Goal: Information Seeking & Learning: Learn about a topic

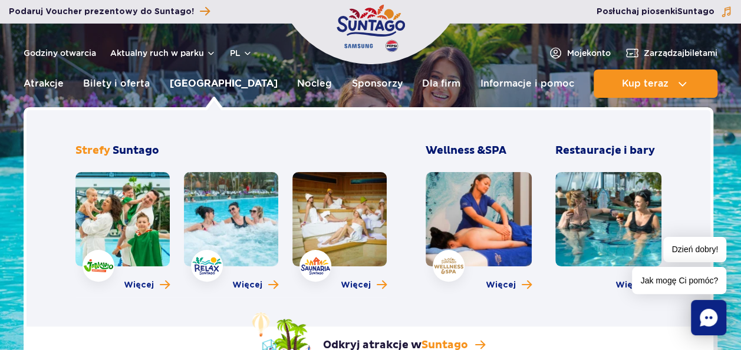
click at [196, 80] on link "[GEOGRAPHIC_DATA]" at bounding box center [224, 84] width 108 height 28
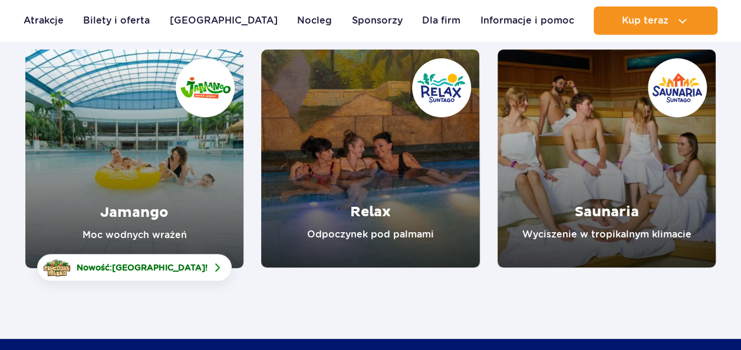
click at [177, 194] on link "Jamango" at bounding box center [134, 158] width 218 height 219
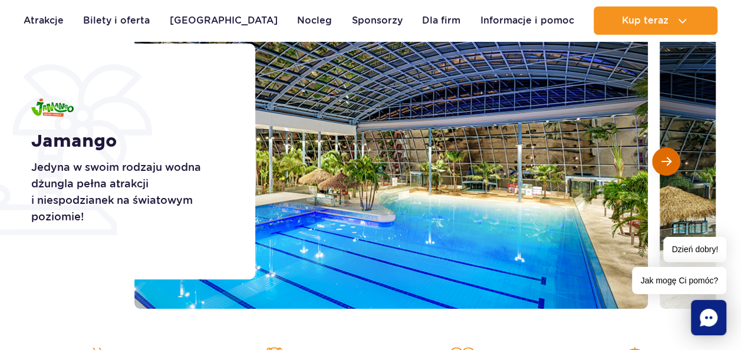
click at [666, 157] on span "Następny slajd" at bounding box center [666, 161] width 10 height 11
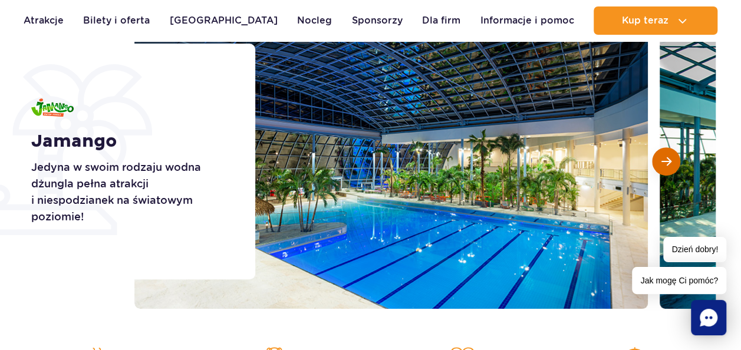
click at [667, 154] on button "Następny slajd" at bounding box center [666, 161] width 28 height 28
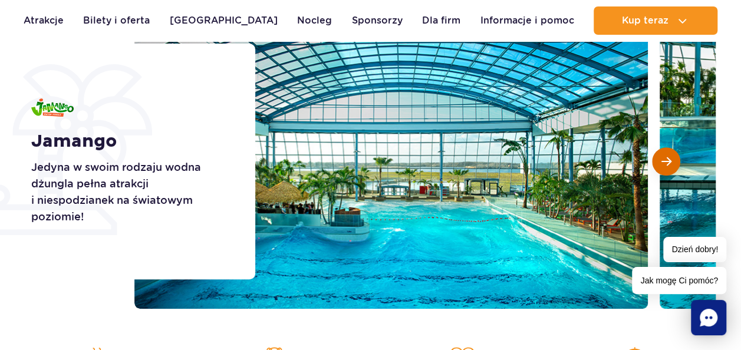
click at [666, 153] on button "Następny slajd" at bounding box center [666, 161] width 28 height 28
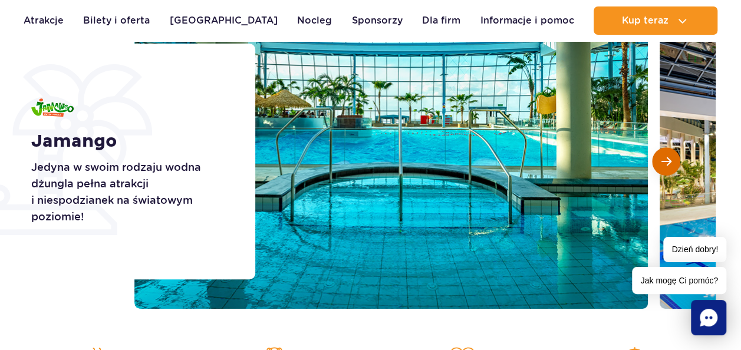
click at [666, 152] on button "Następny slajd" at bounding box center [666, 161] width 28 height 28
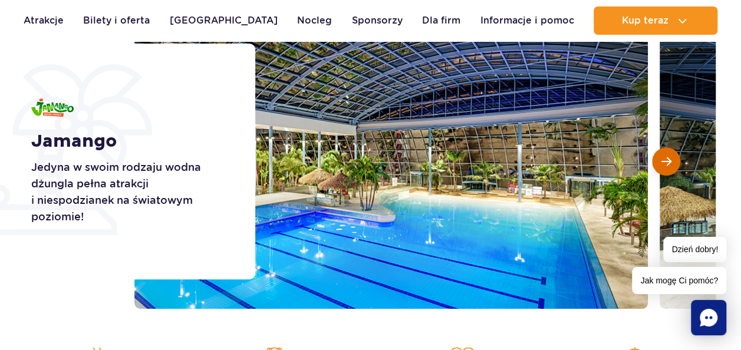
click at [666, 152] on button "Następny slajd" at bounding box center [666, 161] width 28 height 28
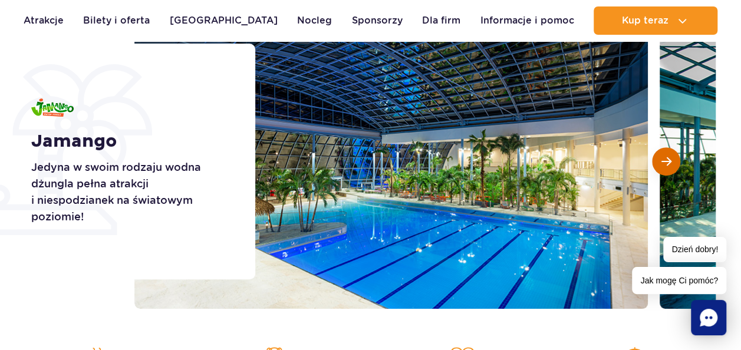
click at [666, 152] on button "Następny slajd" at bounding box center [666, 161] width 28 height 28
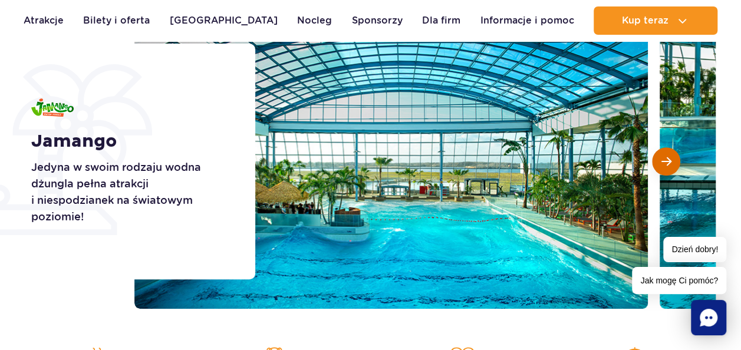
click at [666, 153] on button "Następny slajd" at bounding box center [666, 161] width 28 height 28
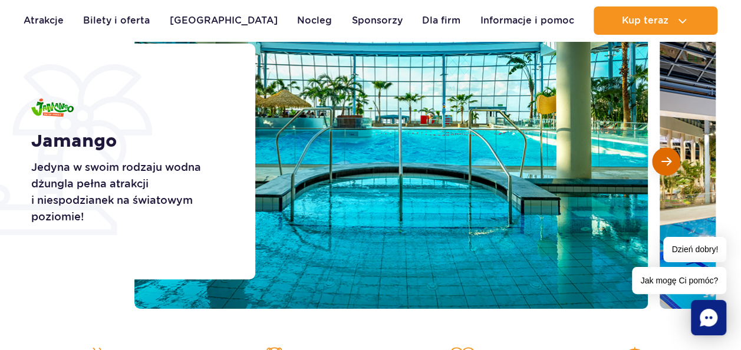
click at [666, 153] on button "Następny slajd" at bounding box center [666, 161] width 28 height 28
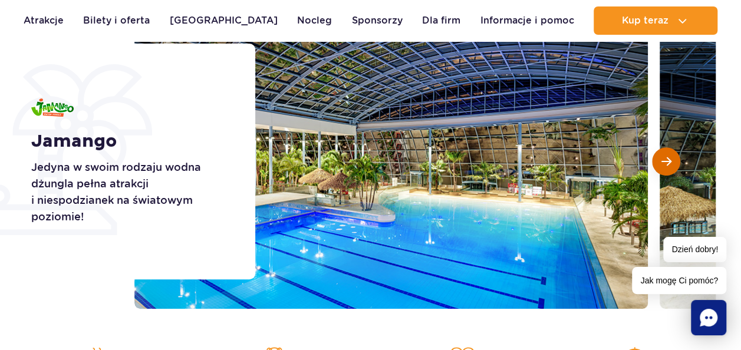
click at [661, 164] on span "Następny slajd" at bounding box center [666, 161] width 10 height 11
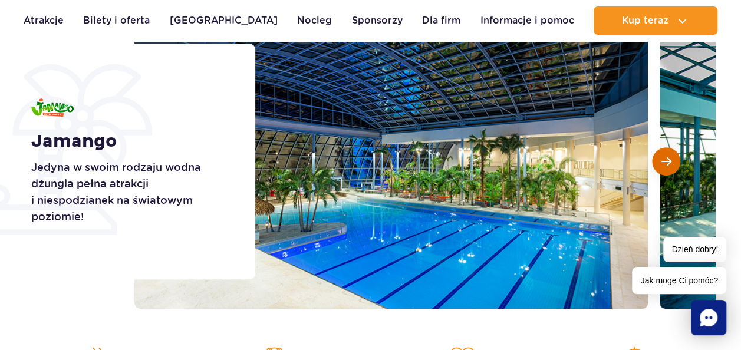
click at [668, 167] on button "Następny slajd" at bounding box center [666, 161] width 28 height 28
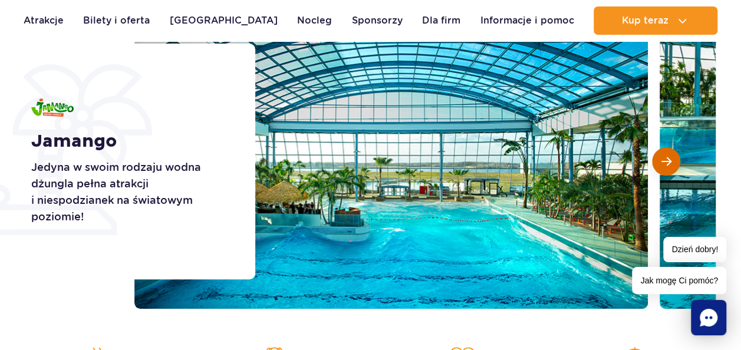
click at [668, 156] on button "Następny slajd" at bounding box center [666, 161] width 28 height 28
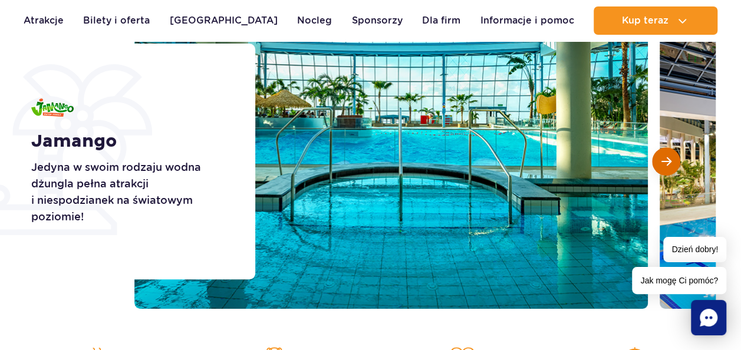
click at [659, 159] on button "Następny slajd" at bounding box center [666, 161] width 28 height 28
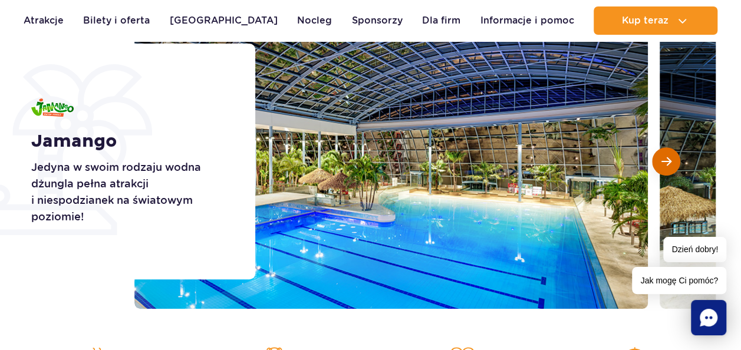
click at [661, 159] on span "Następny slajd" at bounding box center [666, 161] width 10 height 11
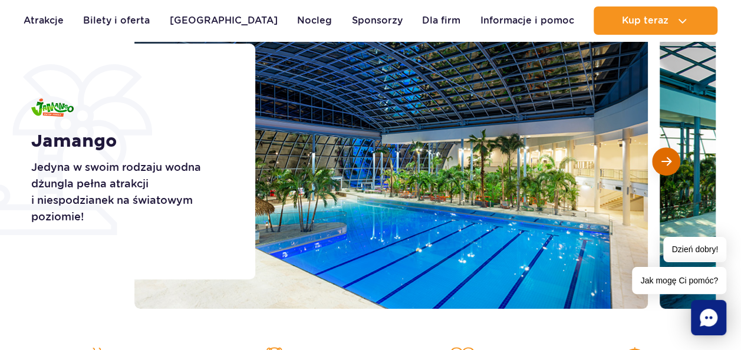
click at [668, 160] on span "Następny slajd" at bounding box center [666, 161] width 10 height 11
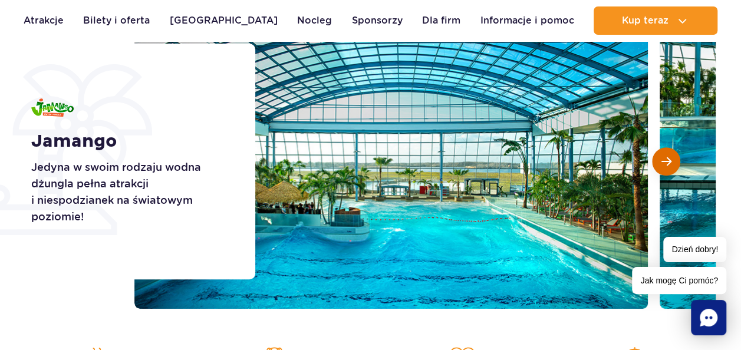
click at [673, 161] on button "Następny slajd" at bounding box center [666, 161] width 28 height 28
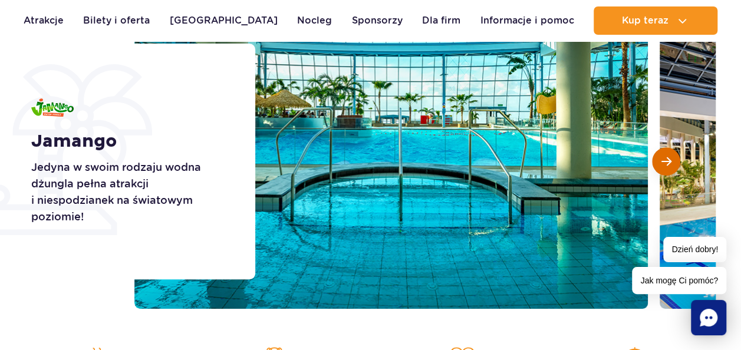
click at [675, 163] on button "Następny slajd" at bounding box center [666, 161] width 28 height 28
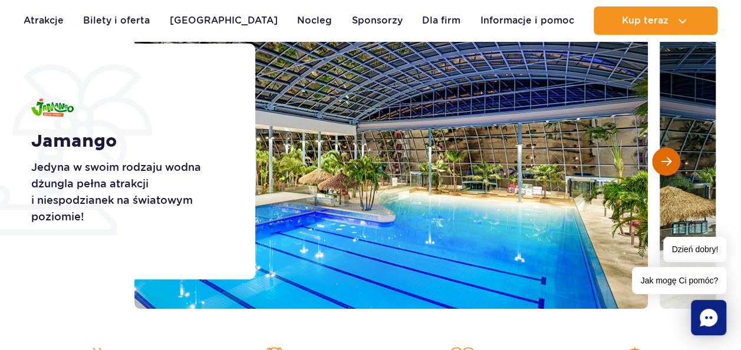
click at [677, 164] on button "Następny slajd" at bounding box center [666, 161] width 28 height 28
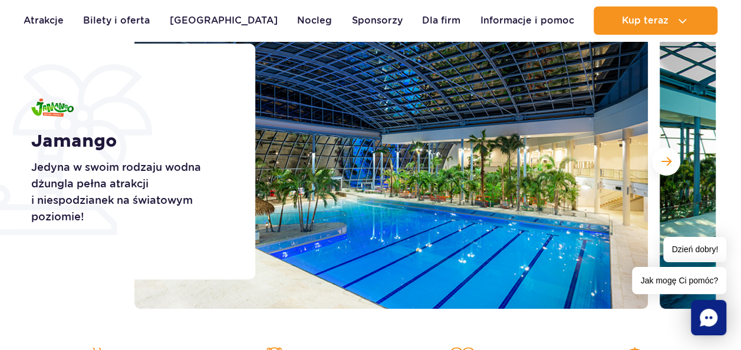
click at [679, 171] on div at bounding box center [424, 161] width 581 height 295
click at [663, 166] on div at bounding box center [424, 161] width 581 height 295
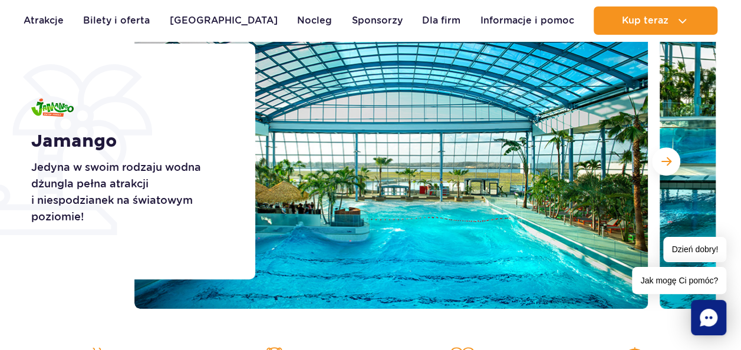
click at [633, 154] on img at bounding box center [390, 161] width 513 height 295
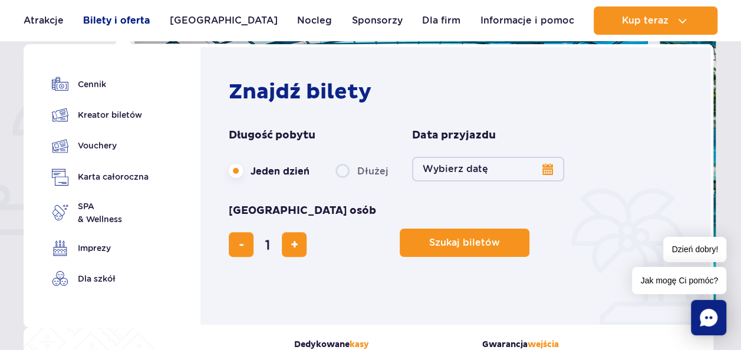
click at [128, 20] on link "Bilety i oferta" at bounding box center [116, 20] width 67 height 28
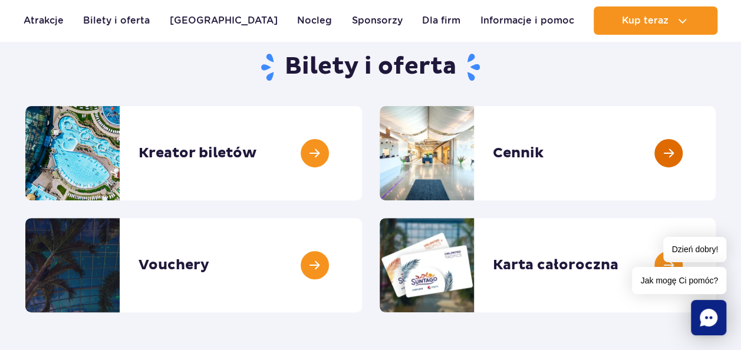
click at [715, 152] on link at bounding box center [715, 153] width 0 height 94
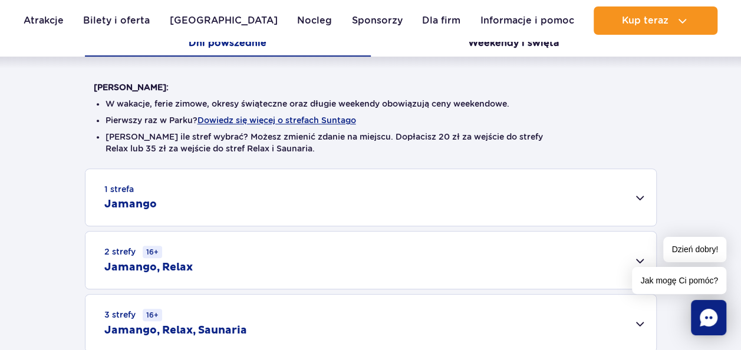
scroll to position [295, 0]
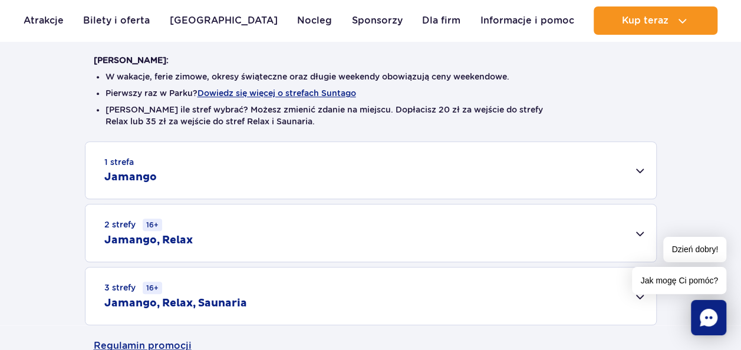
click at [240, 163] on div "1 strefa Jamango" at bounding box center [370, 170] width 570 height 57
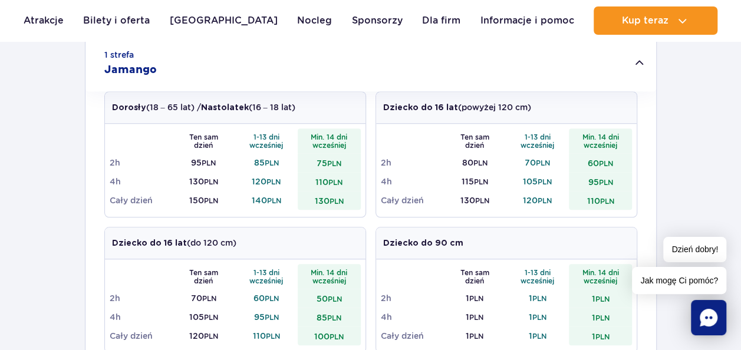
scroll to position [412, 0]
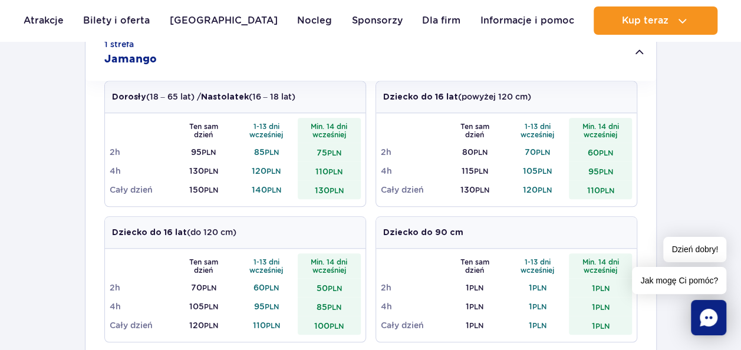
drag, startPoint x: 460, startPoint y: 68, endPoint x: 452, endPoint y: 87, distance: 20.3
click at [455, 80] on div "1 strefa Jamango Dorosły (18 – 65 lat) / Nastolatek (16 – 18 lat) Ten sam dzień…" at bounding box center [370, 266] width 570 height 484
